Goal: Task Accomplishment & Management: Manage account settings

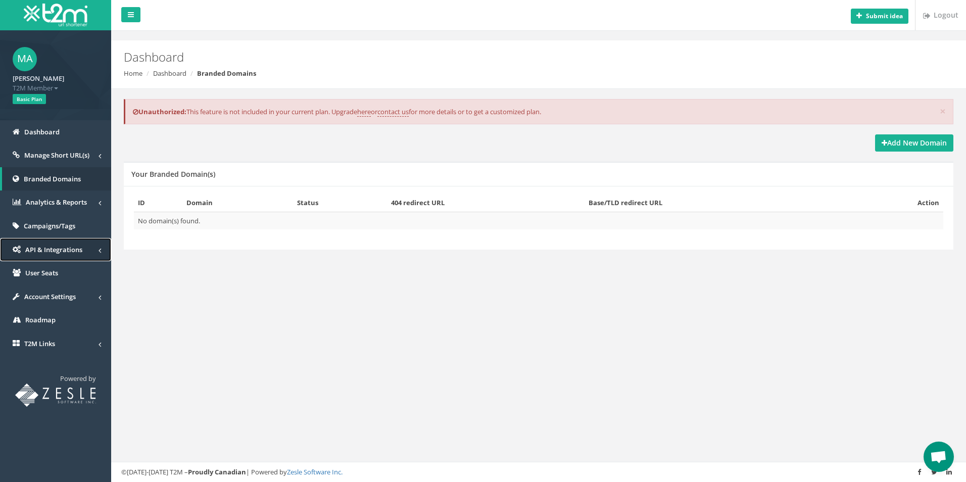
click at [67, 250] on span "API & Integrations" at bounding box center [53, 249] width 57 height 9
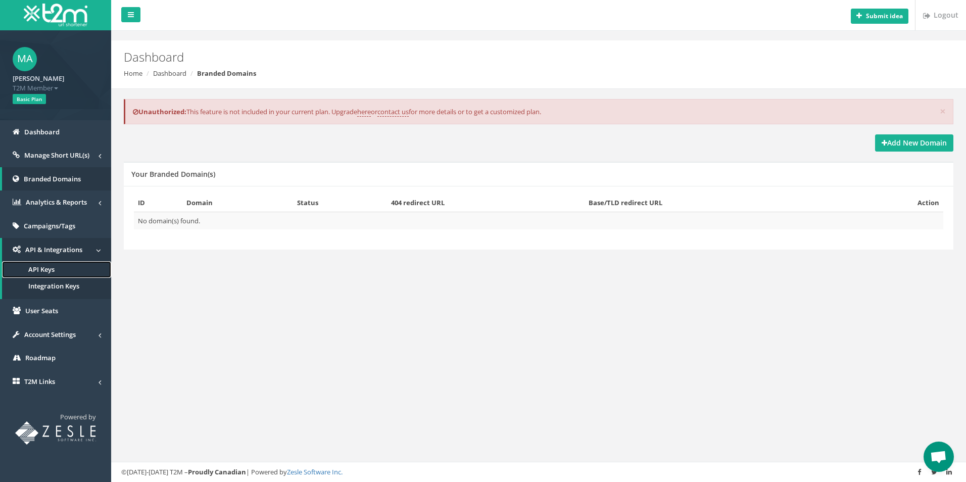
click at [55, 267] on span "API Keys" at bounding box center [41, 269] width 26 height 9
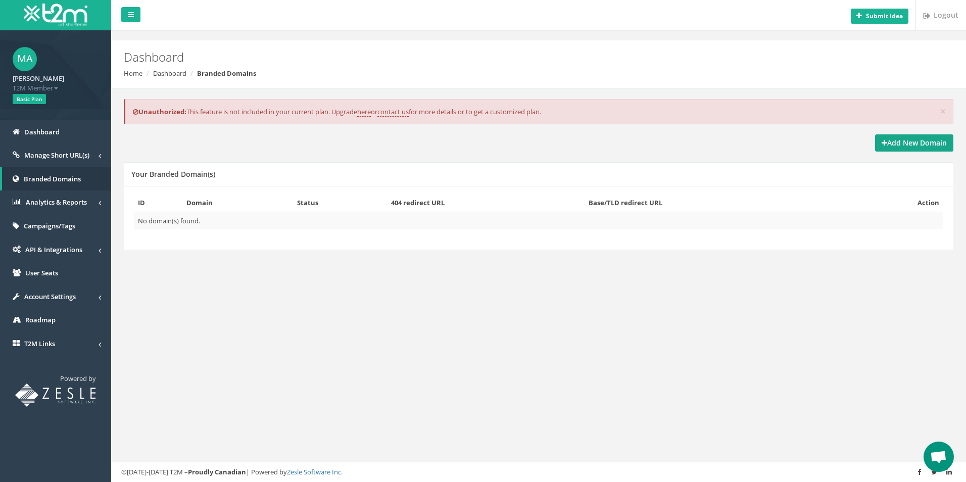
click at [912, 146] on strong "Add New Domain" at bounding box center [913, 143] width 65 height 10
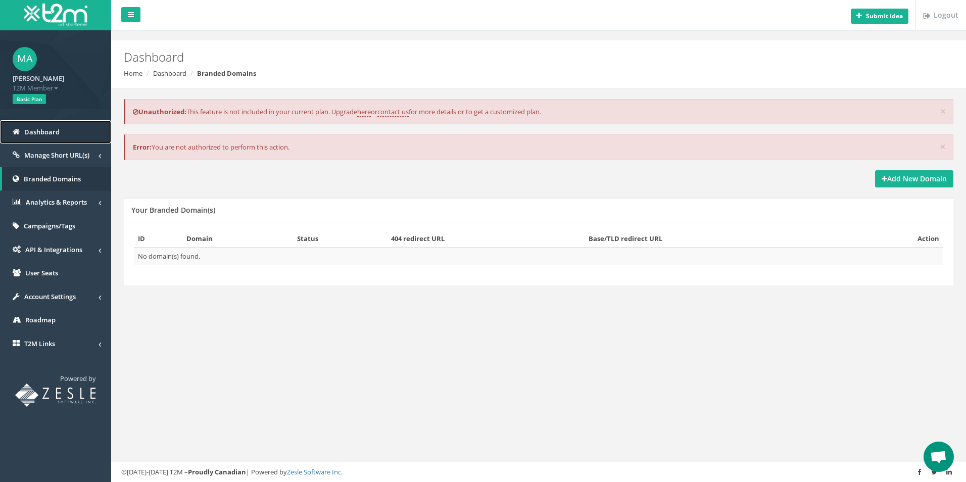
click at [38, 127] on span "Dashboard" at bounding box center [41, 131] width 35 height 9
